Goal: Task Accomplishment & Management: Manage account settings

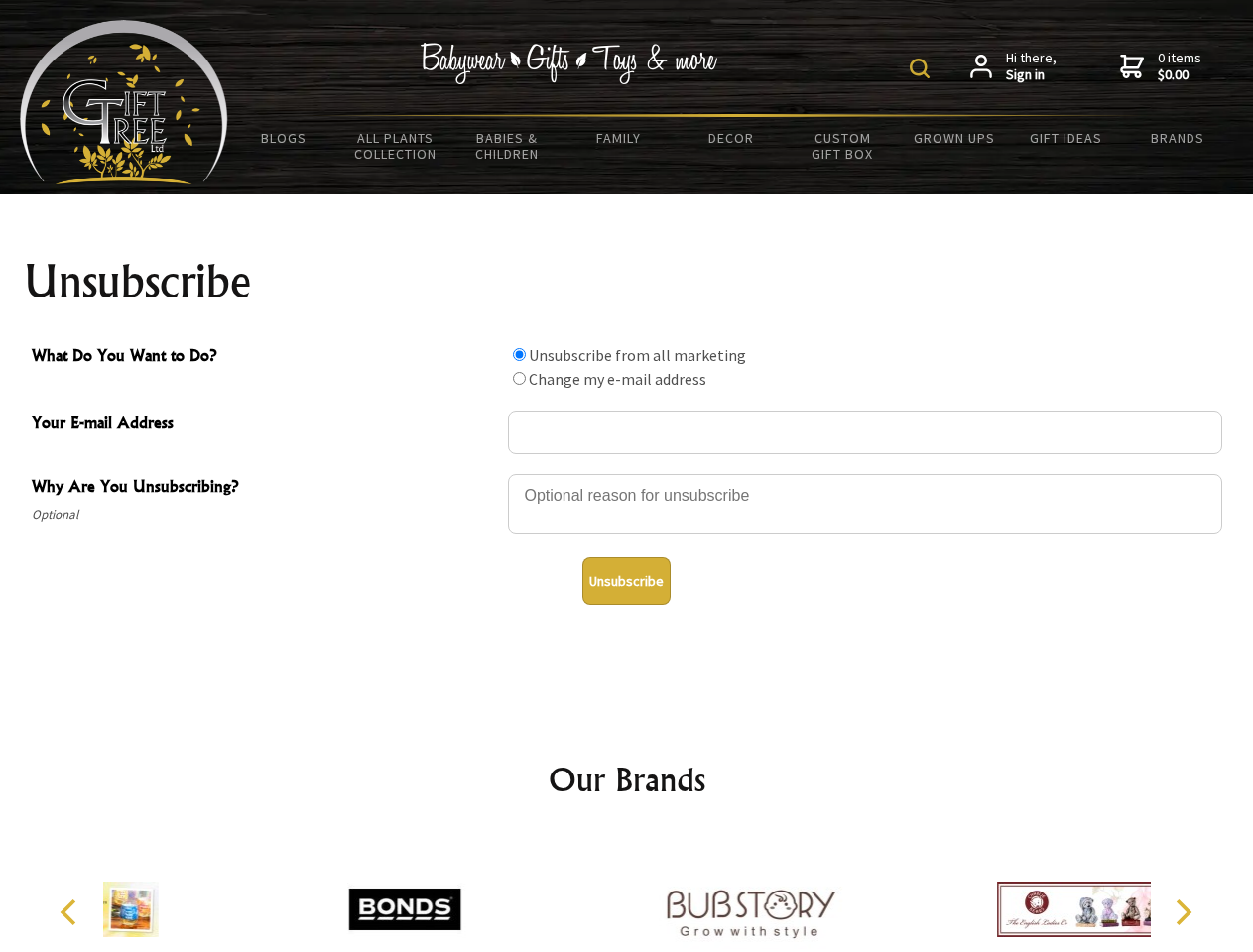
click at [922, 69] on img at bounding box center [919, 69] width 20 height 20
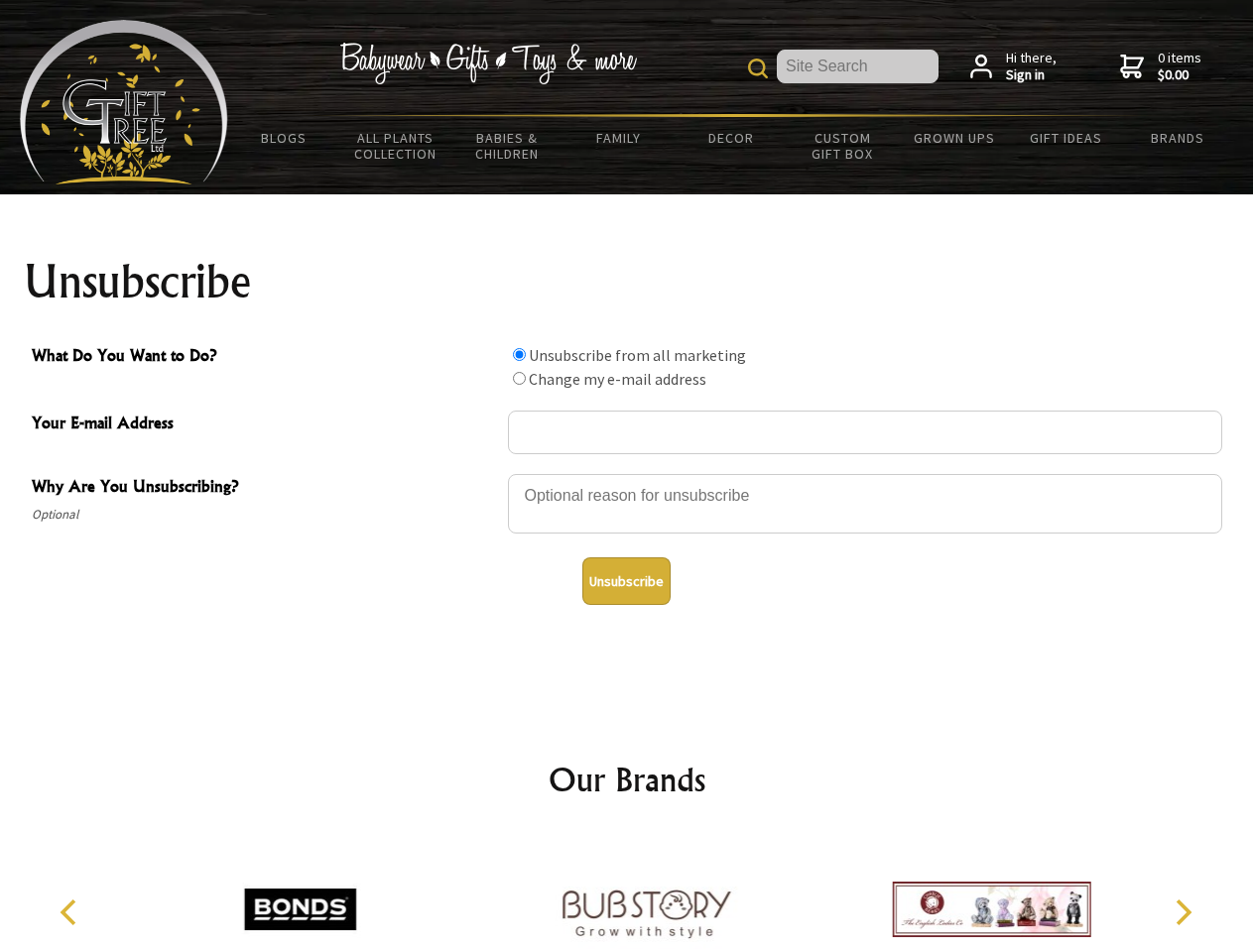
click at [627, 474] on div at bounding box center [864, 507] width 714 height 70
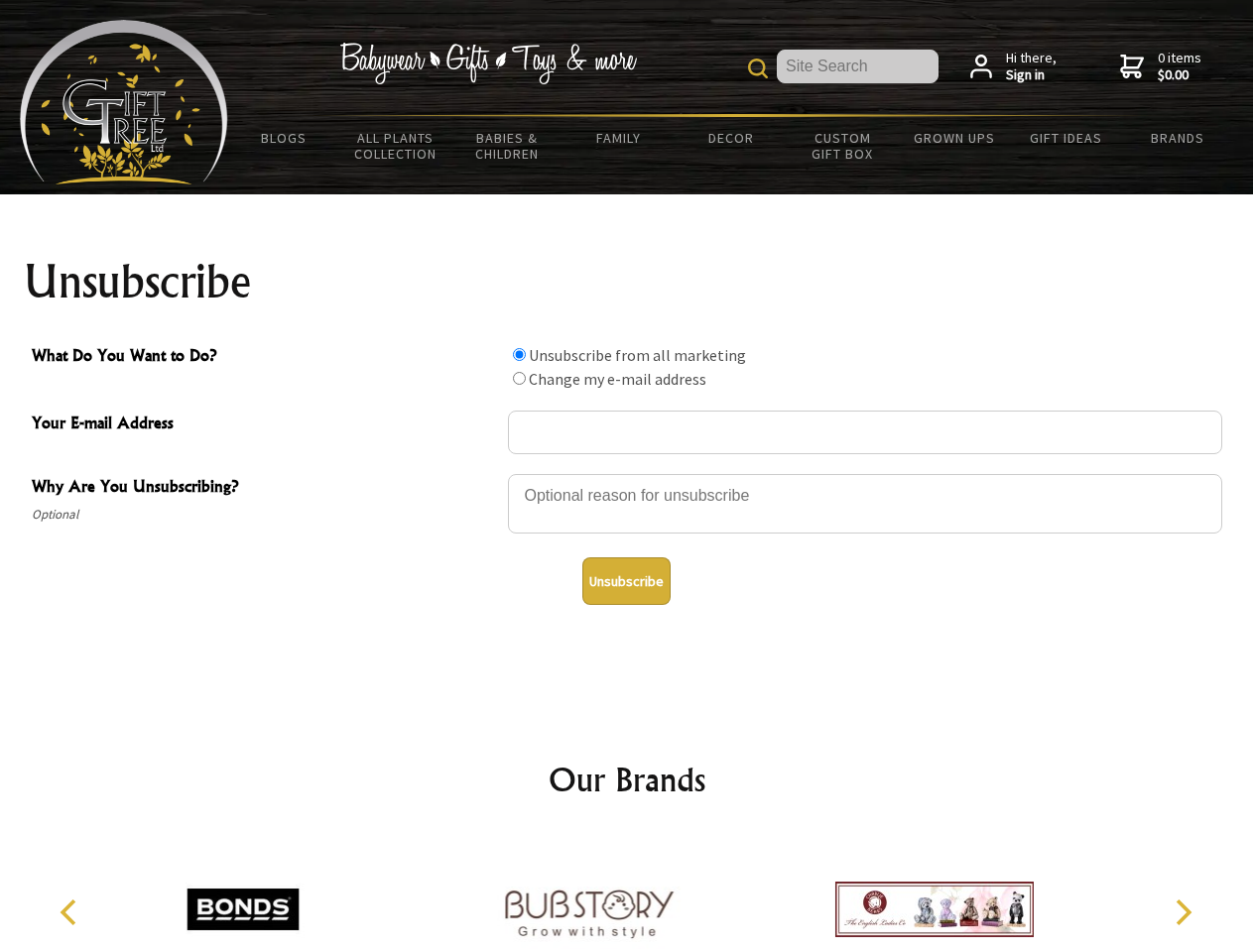
click at [518, 354] on input "What Do You Want to Do?" at bounding box center [518, 354] width 13 height 13
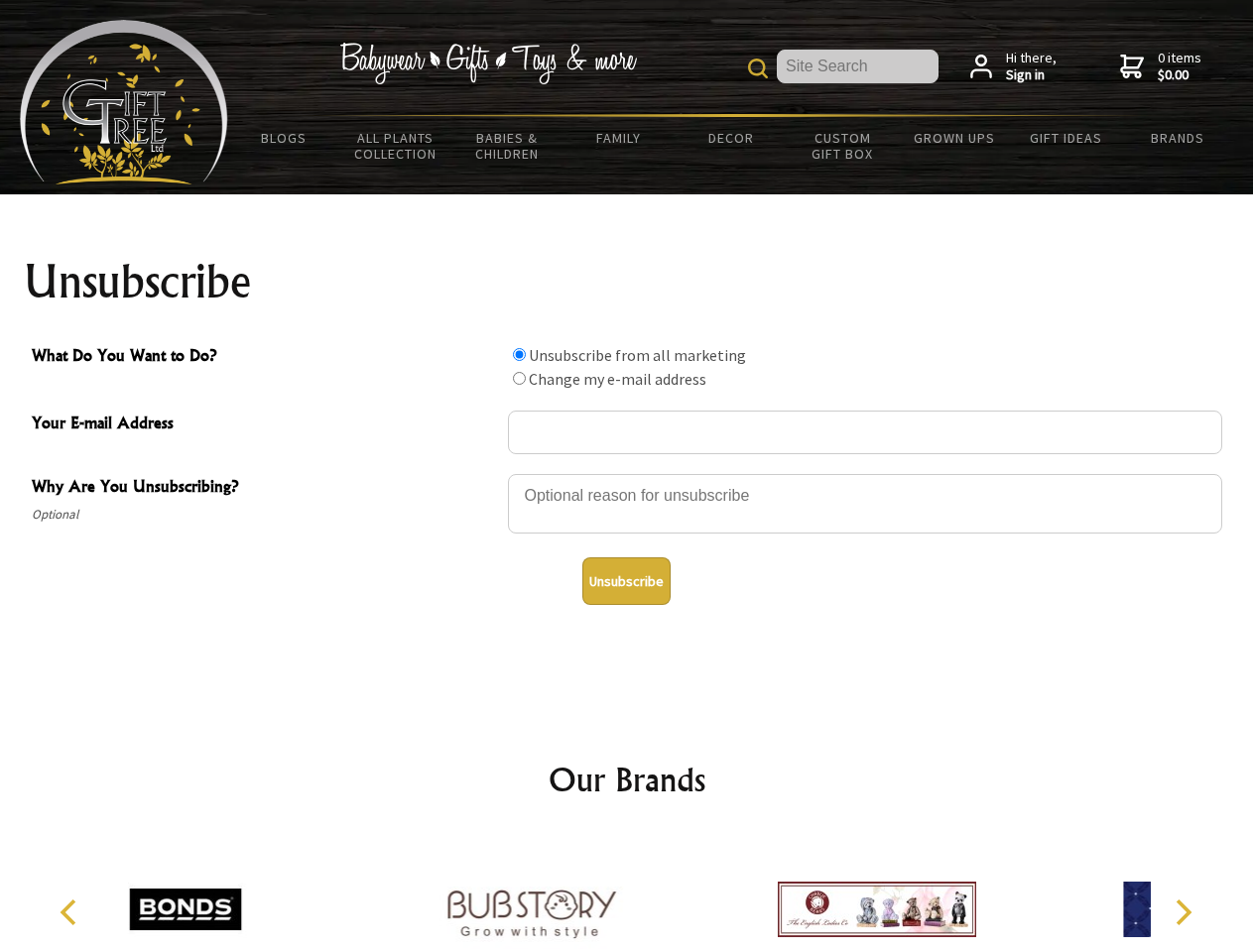
click at [518, 378] on input "What Do You Want to Do?" at bounding box center [518, 378] width 13 height 13
radio input "true"
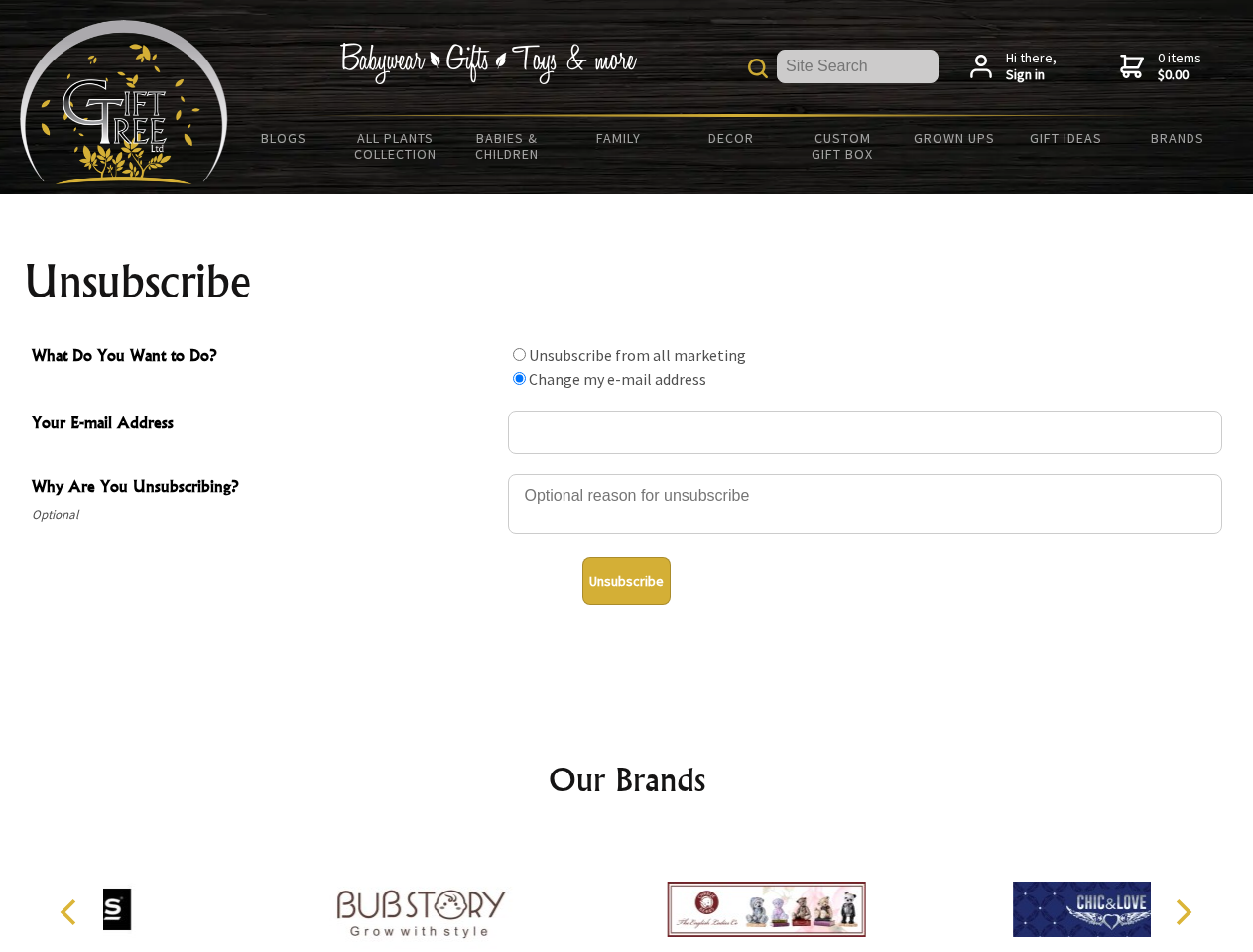
click at [626, 581] on button "Unsubscribe" at bounding box center [626, 581] width 89 height 48
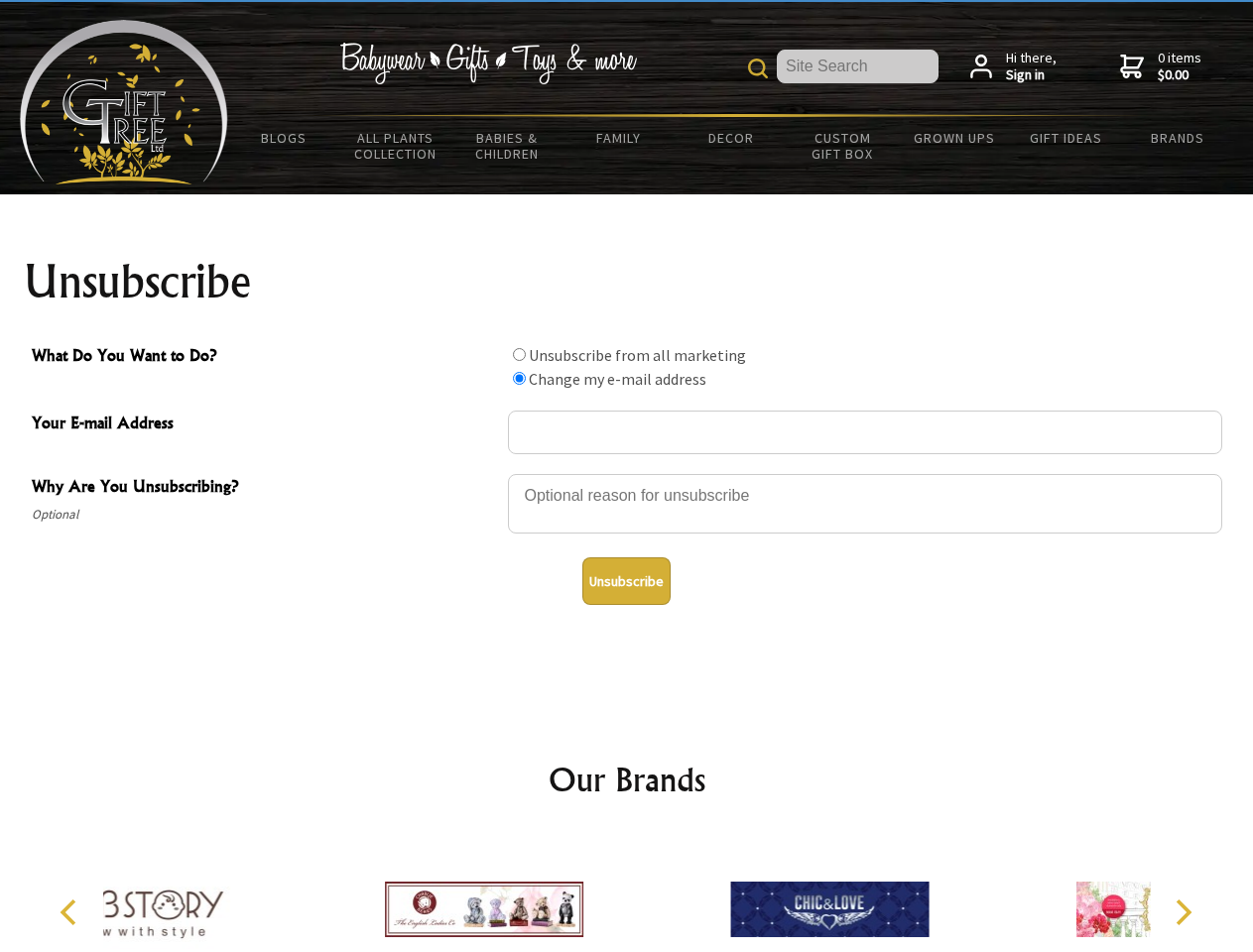
click at [72, 912] on icon "Previous" at bounding box center [71, 912] width 26 height 26
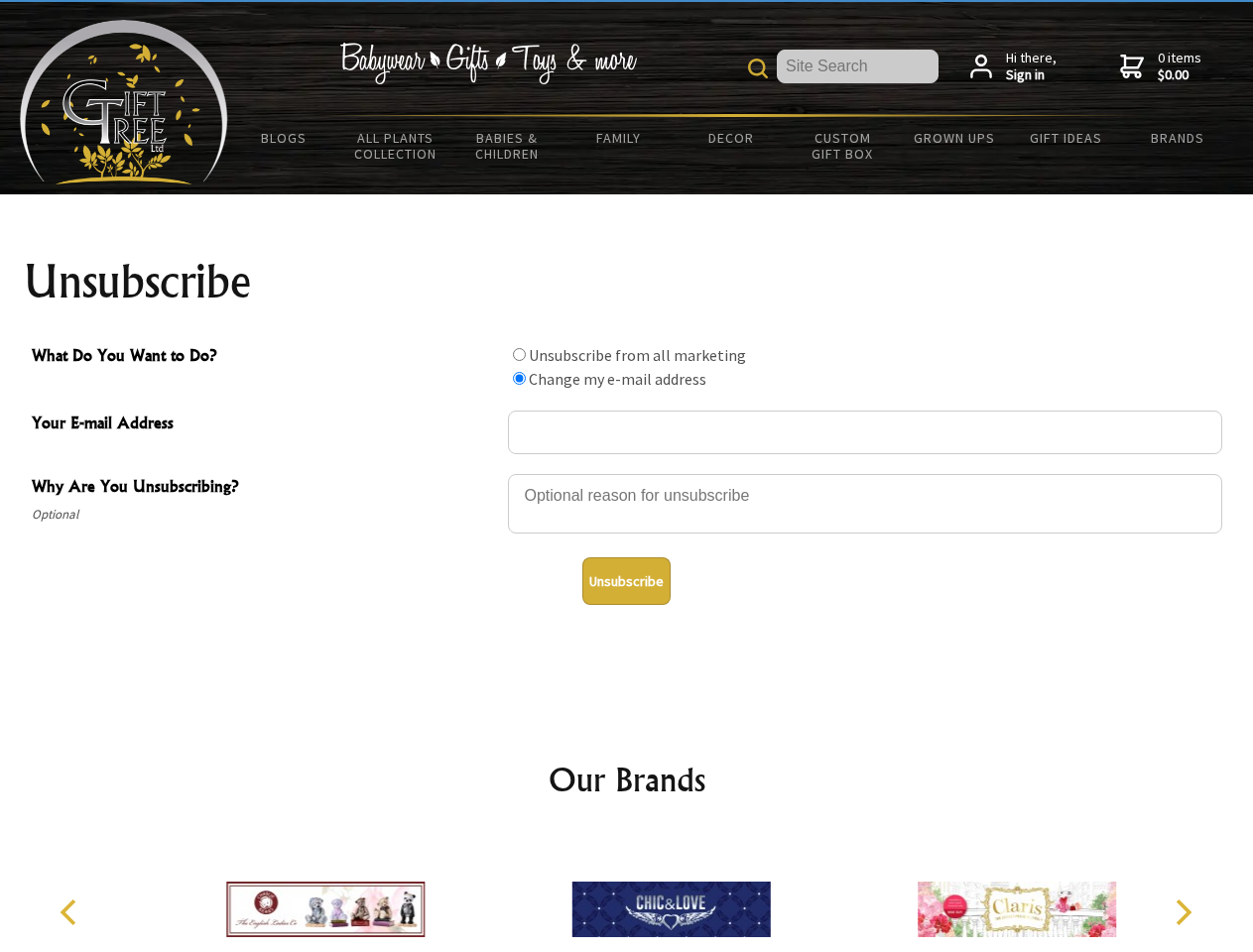
click at [1182, 912] on icon "Next" at bounding box center [1181, 912] width 26 height 26
